Goal: Information Seeking & Learning: Understand process/instructions

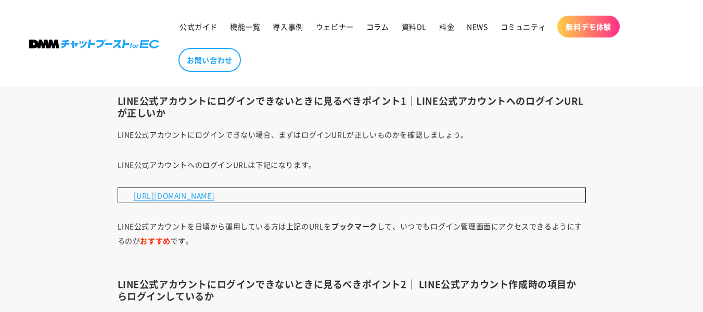
scroll to position [1248, 0]
click at [215, 195] on link "[URL][DOMAIN_NAME]" at bounding box center [174, 194] width 81 height 10
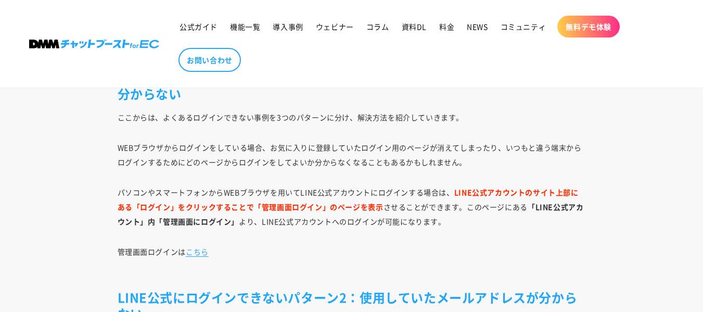
scroll to position [1599, 0]
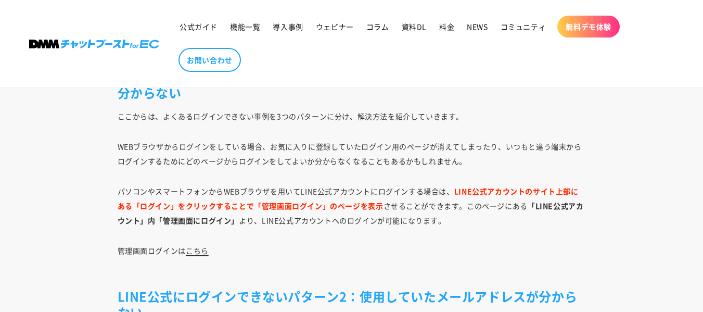
click at [198, 245] on link "こちら" at bounding box center [197, 250] width 23 height 10
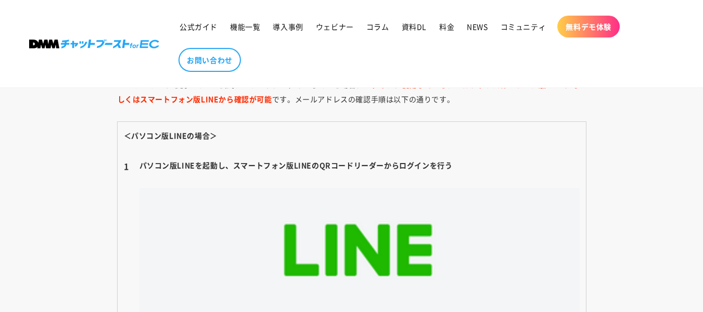
scroll to position [1930, 0]
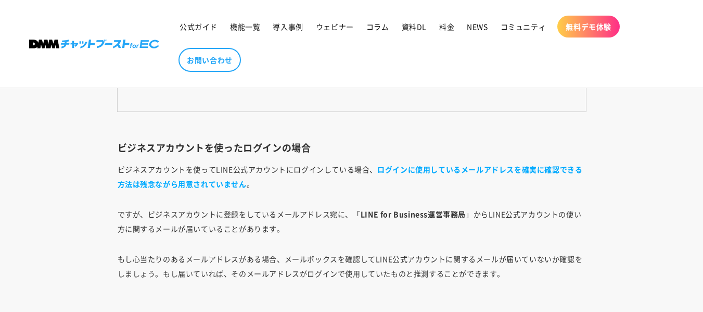
click at [289, 166] on p "ビジネスアカウントを使ってLINE公式アカウントにログインしている場合、 ログインに使用しているメールアドレスを確実に確認できる方法は残念ながら用意されていま…" at bounding box center [352, 176] width 468 height 29
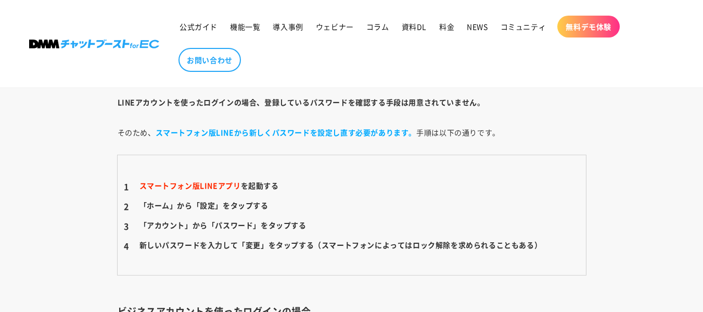
scroll to position [3495, 0]
